Goal: Information Seeking & Learning: Find specific fact

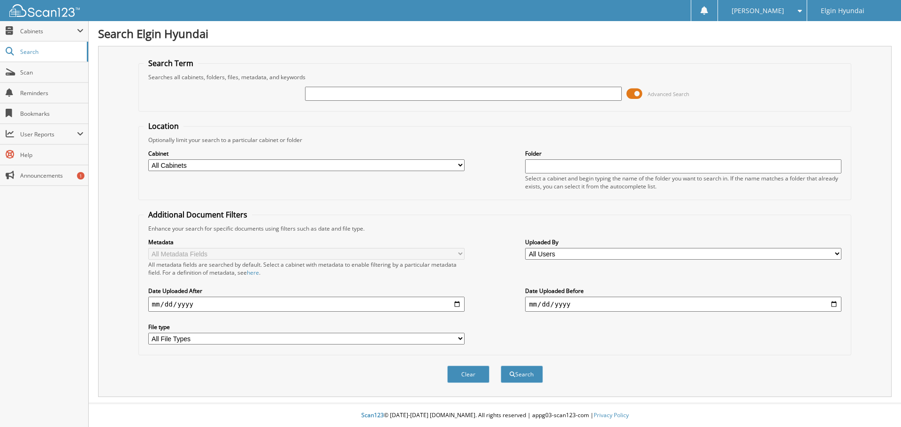
paste input "H23233"
type input "H23233"
click at [501, 366] on button "Search" at bounding box center [522, 374] width 42 height 17
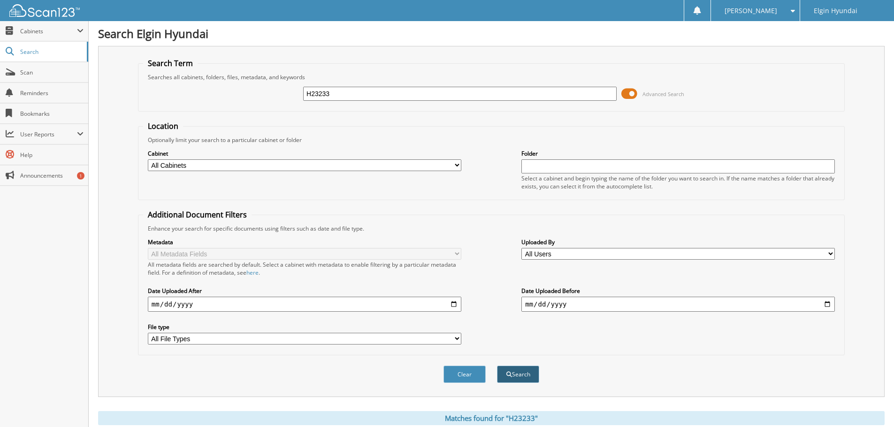
click at [527, 383] on button "Search" at bounding box center [518, 374] width 42 height 17
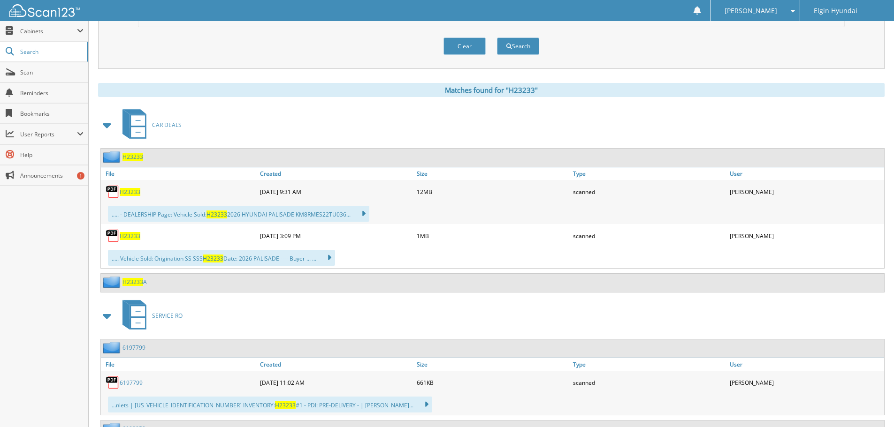
scroll to position [438, 0]
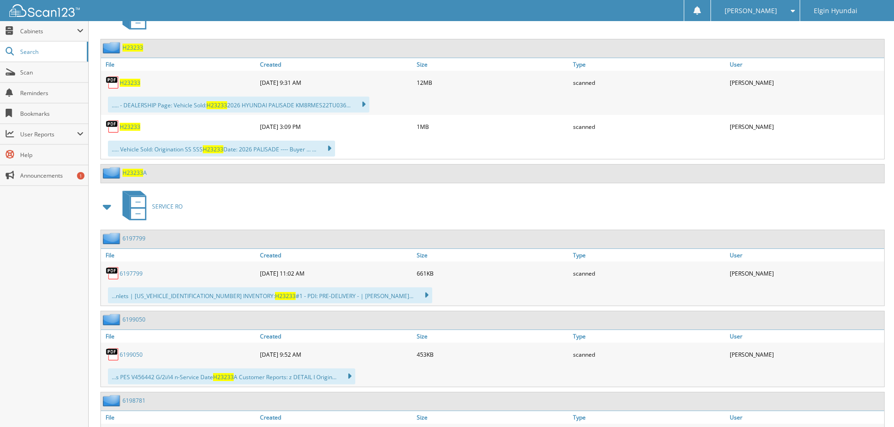
click at [123, 81] on span "H23233" at bounding box center [130, 83] width 21 height 8
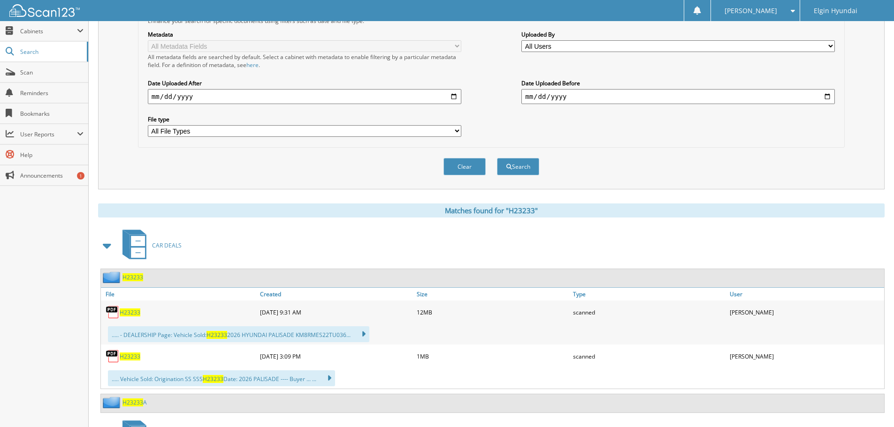
scroll to position [0, 0]
